Goal: Find specific page/section: Find specific page/section

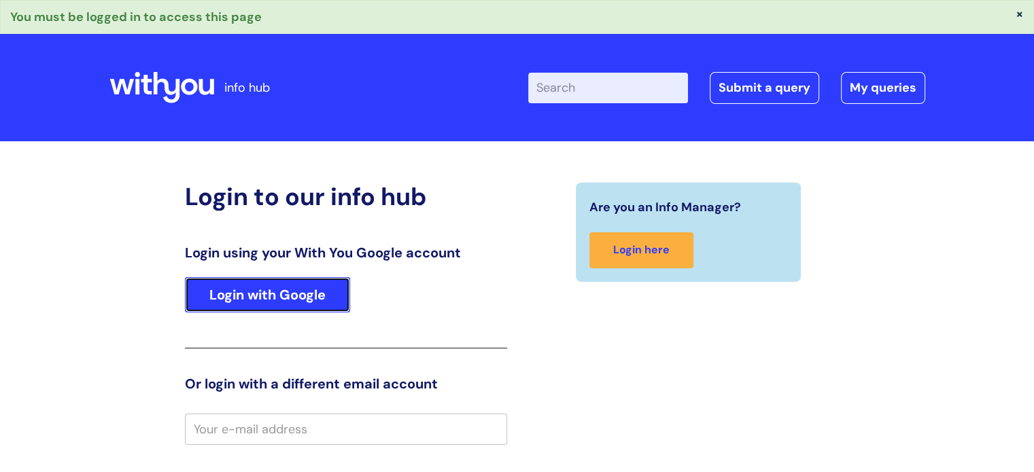
click at [227, 285] on link "Login with Google" at bounding box center [267, 294] width 165 height 35
click at [241, 298] on link "Login with Google" at bounding box center [267, 294] width 165 height 35
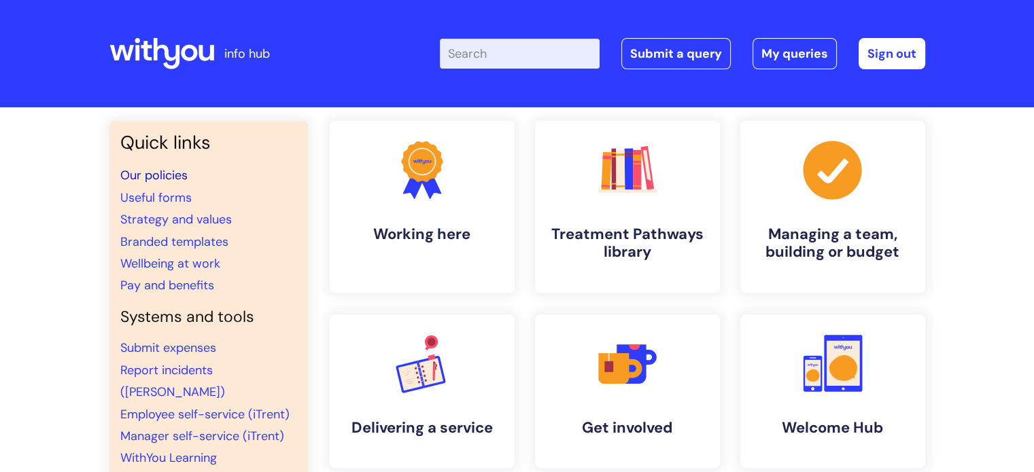
click at [154, 179] on link "Our policies" at bounding box center [153, 175] width 67 height 16
